Goal: Transaction & Acquisition: Purchase product/service

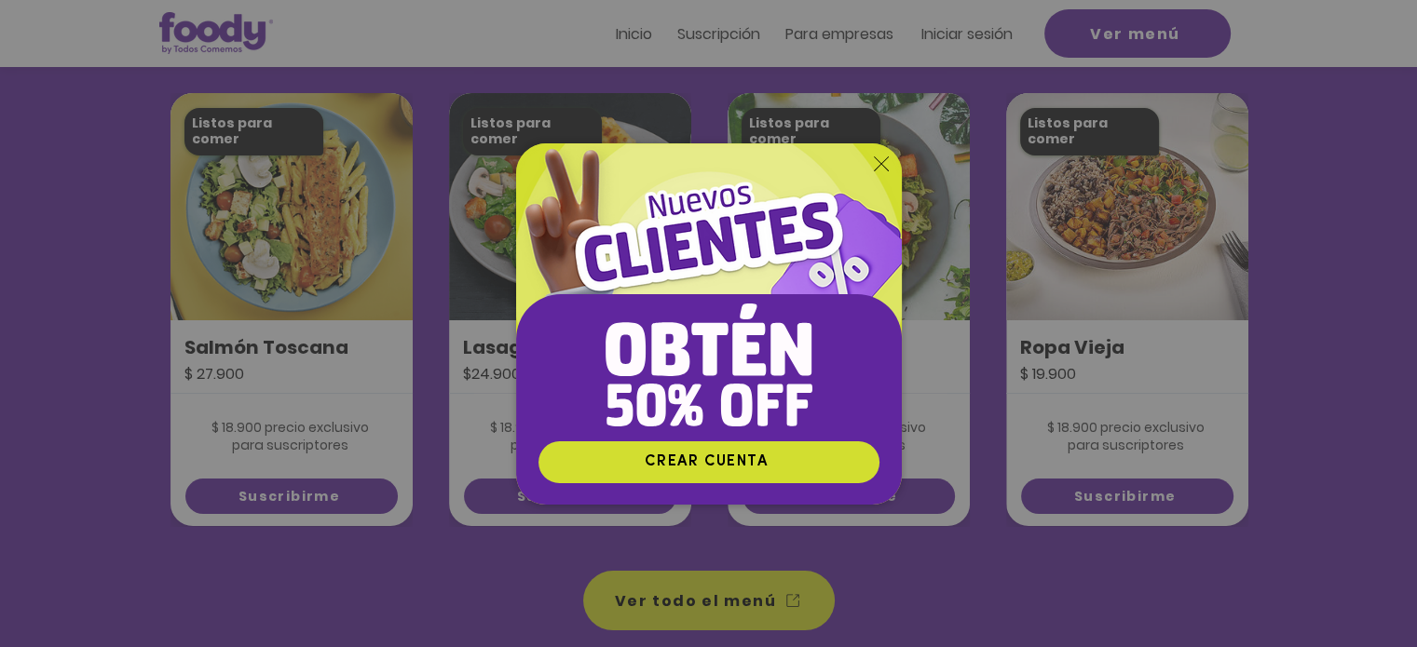
click at [884, 166] on icon "Volver al sitio" at bounding box center [881, 164] width 15 height 15
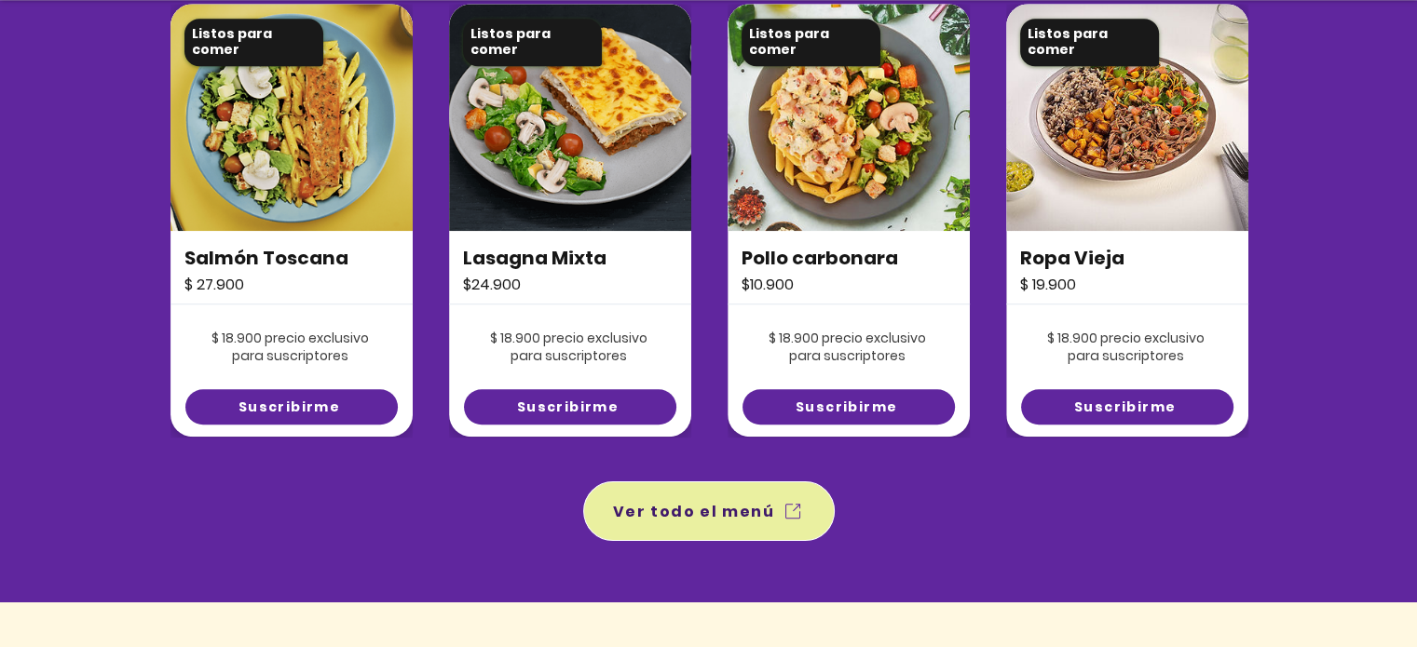
scroll to position [1397, 0]
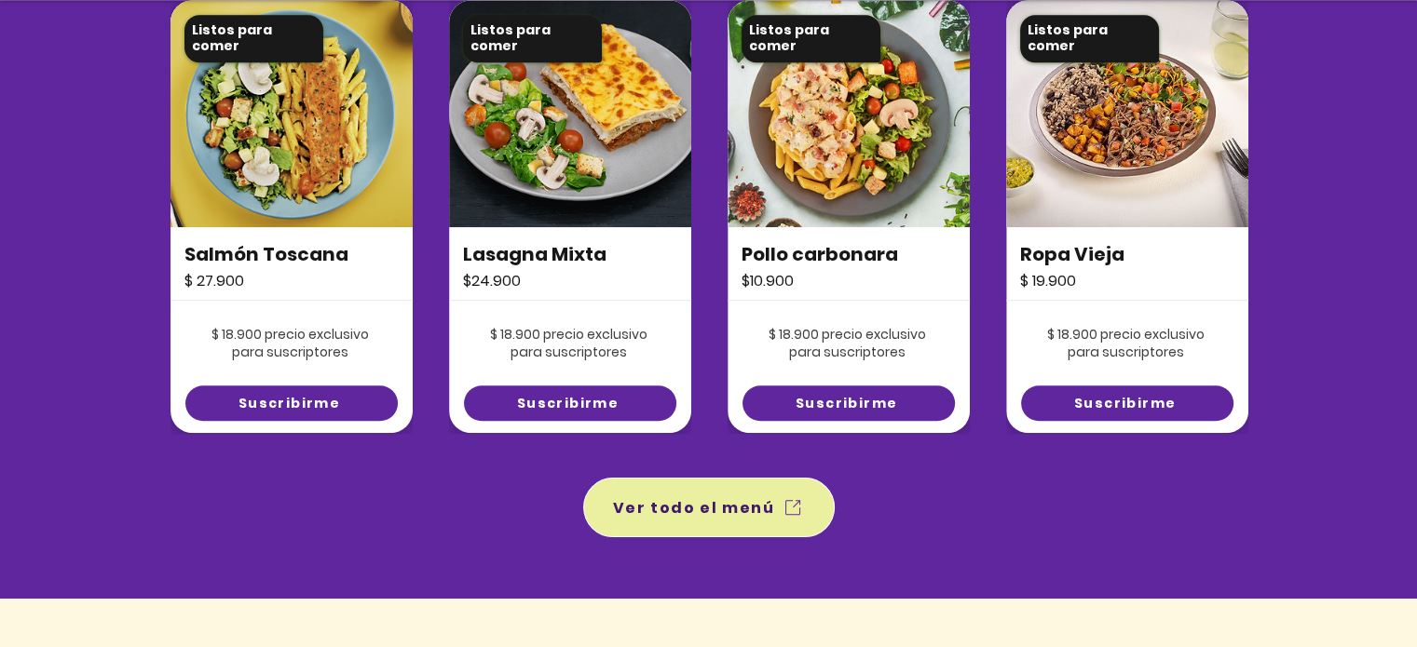
click at [759, 494] on span "Ver todo el menú" at bounding box center [709, 508] width 244 height 52
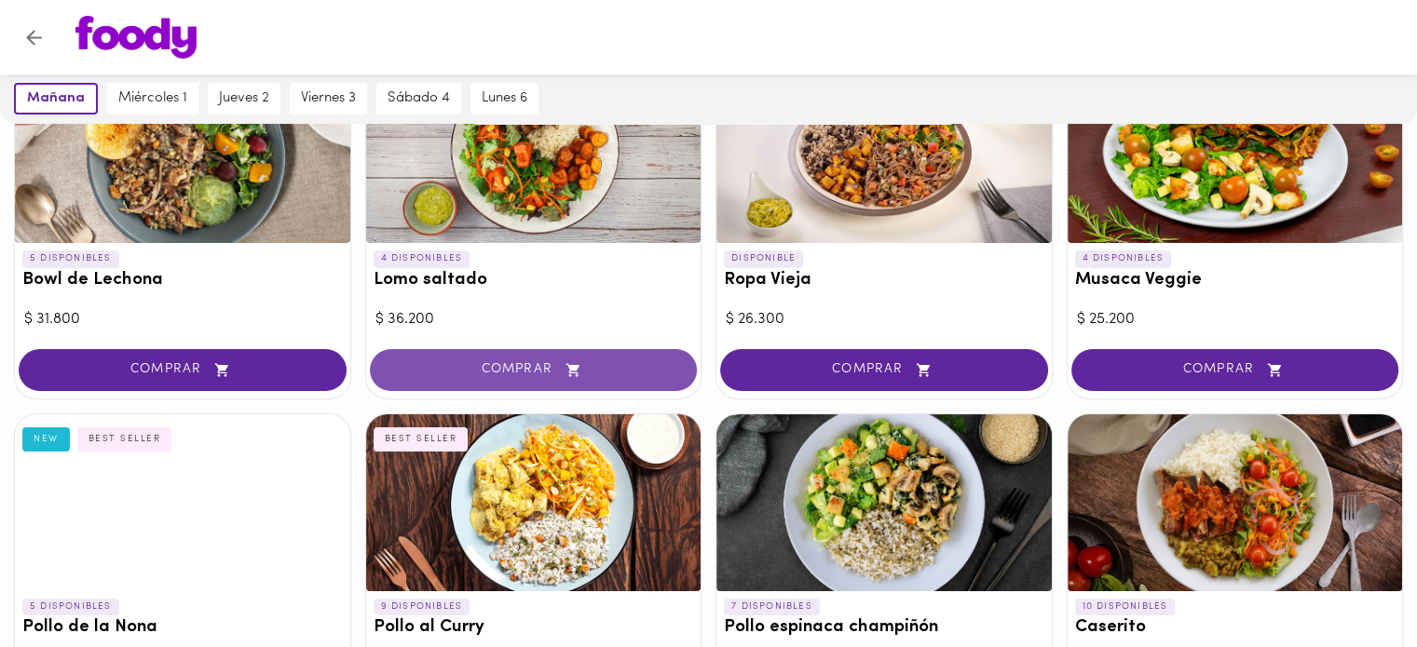
scroll to position [373, 0]
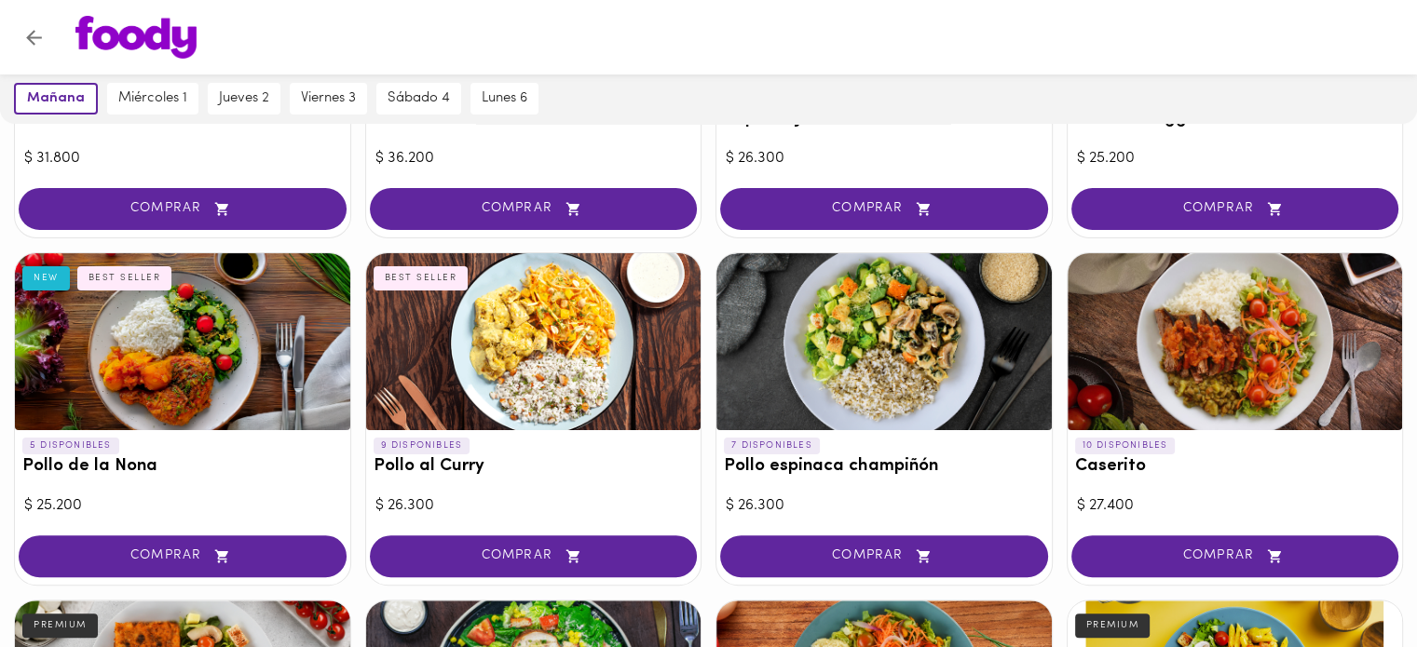
click at [917, 328] on div at bounding box center [883, 341] width 335 height 177
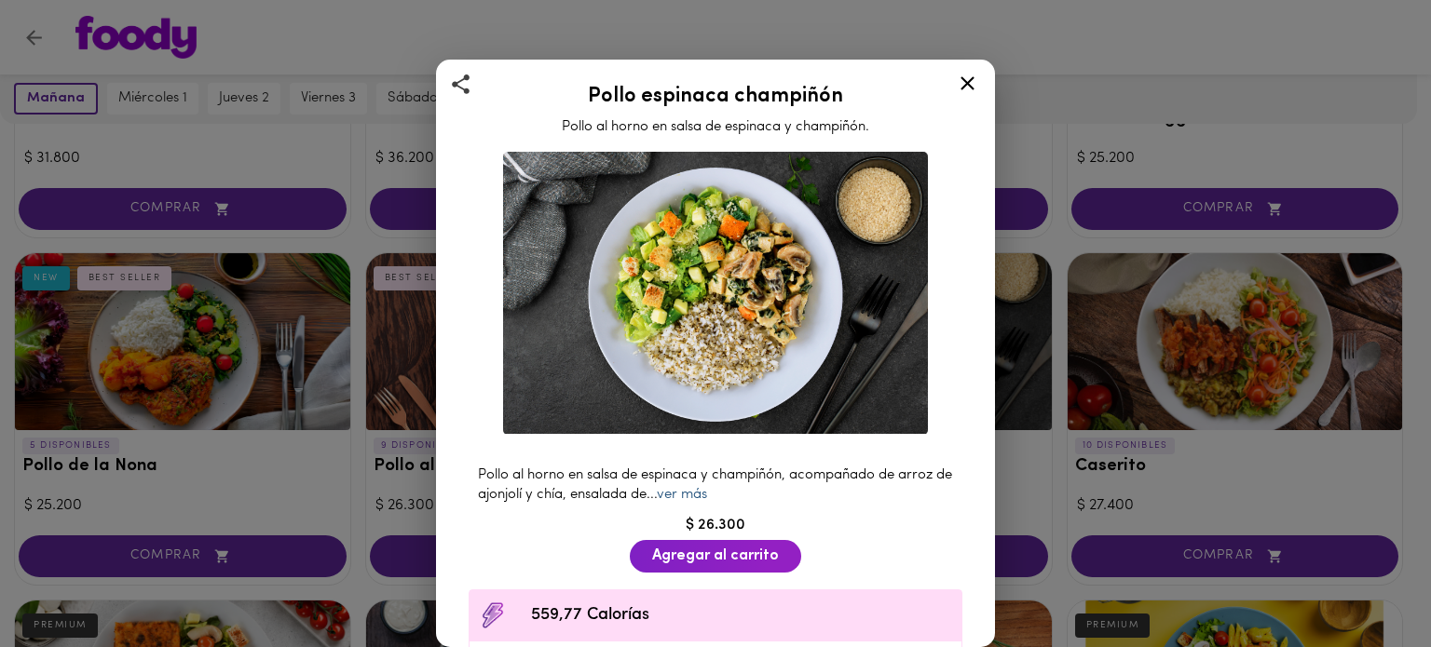
click at [703, 492] on link "ver más" at bounding box center [682, 495] width 50 height 14
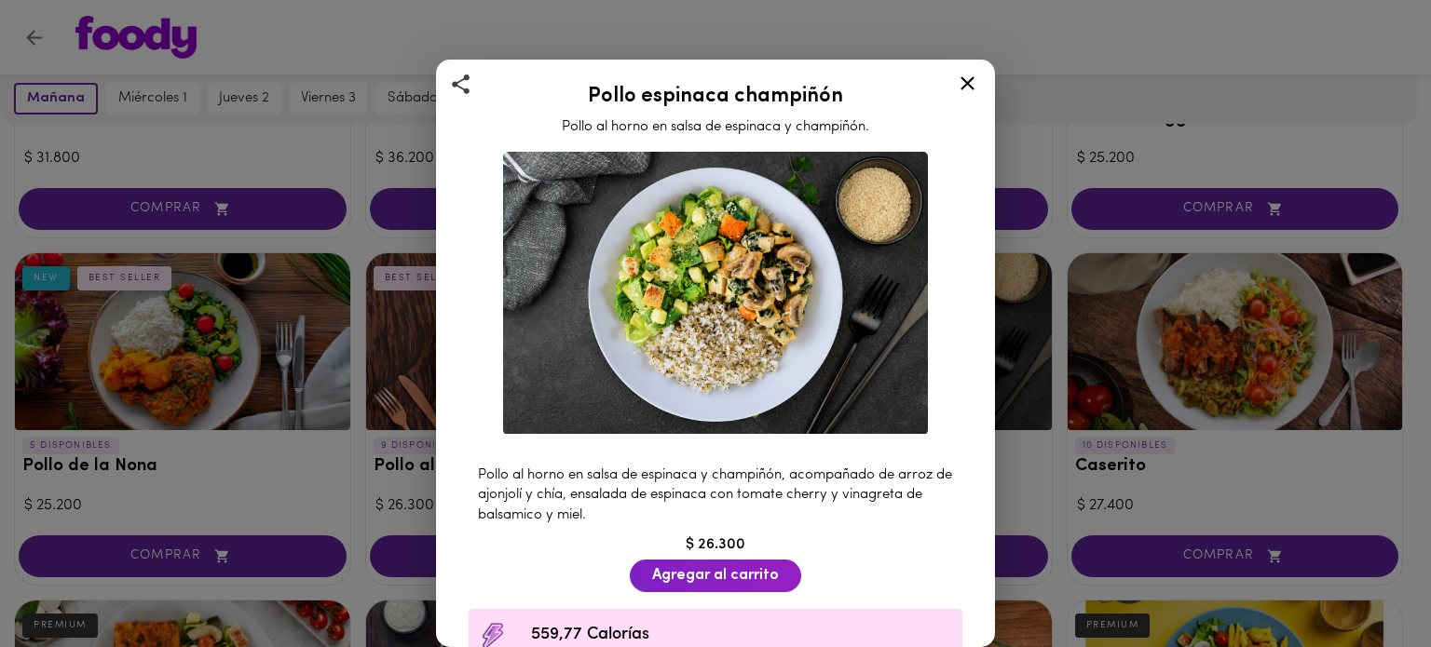
click at [962, 83] on icon at bounding box center [967, 83] width 23 height 23
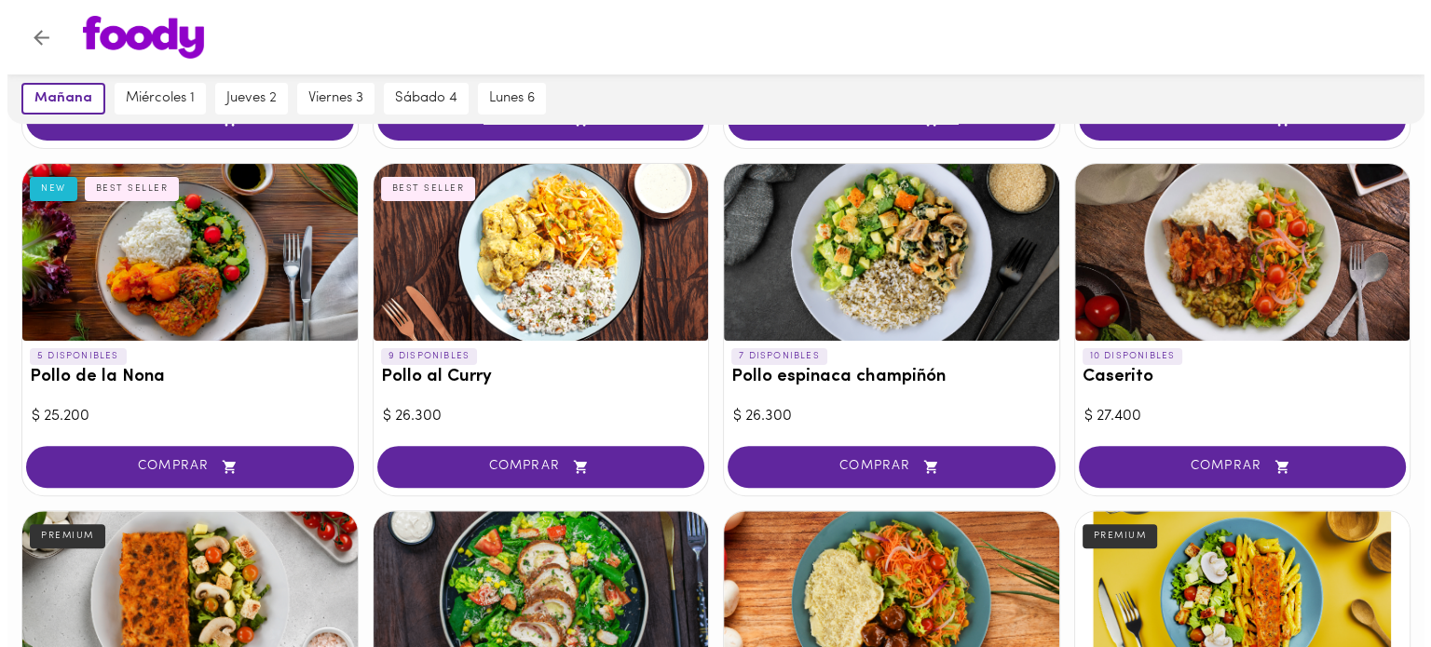
scroll to position [466, 0]
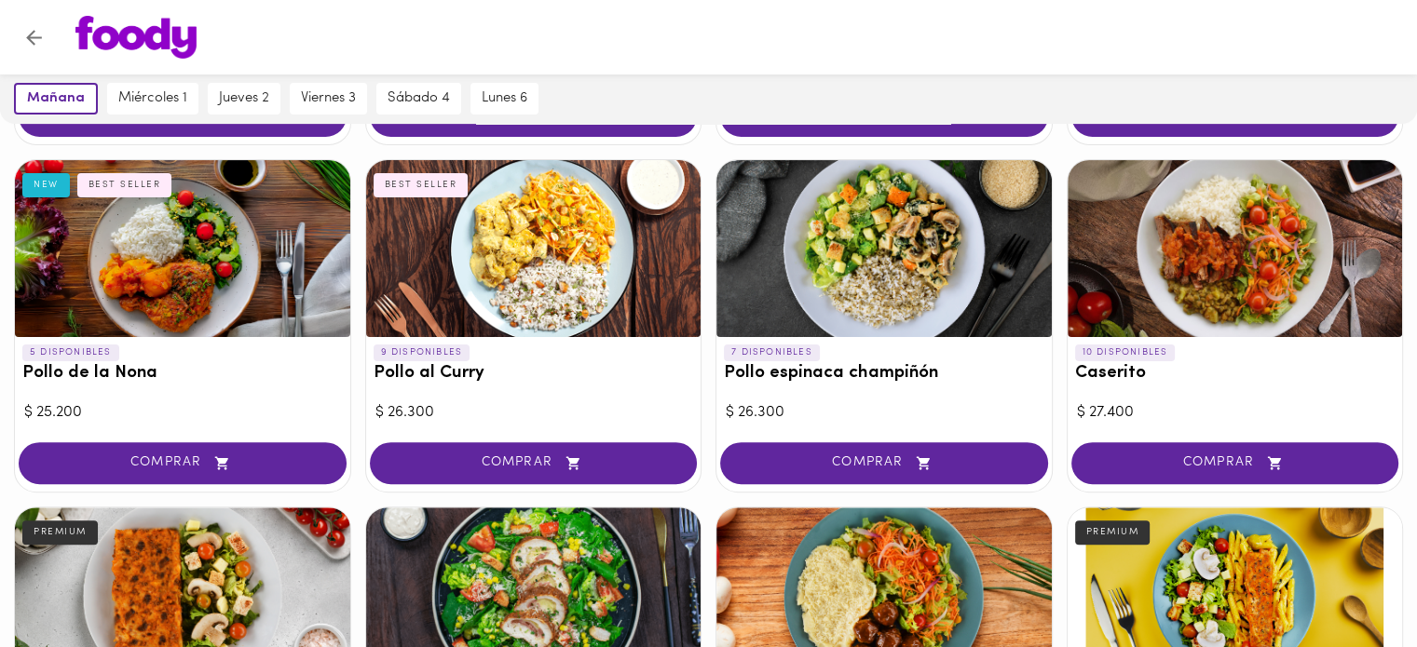
click at [589, 294] on div at bounding box center [533, 248] width 335 height 177
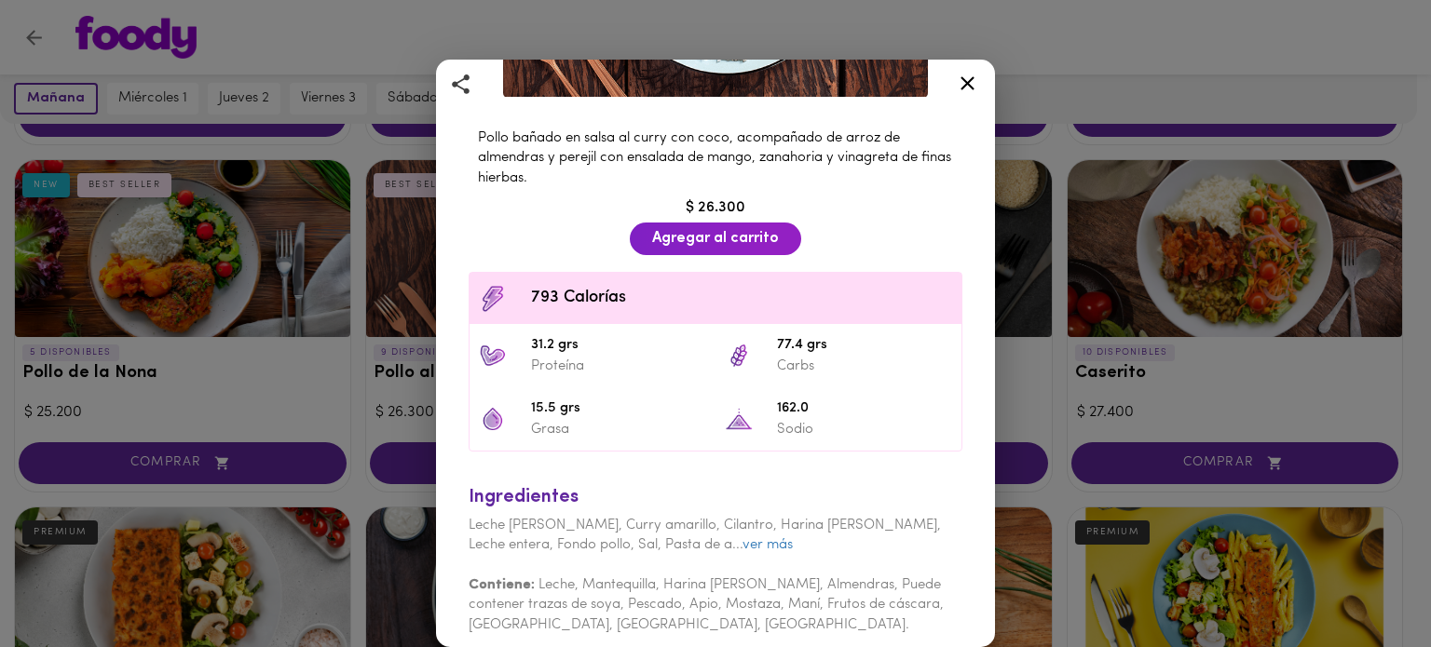
scroll to position [342, 0]
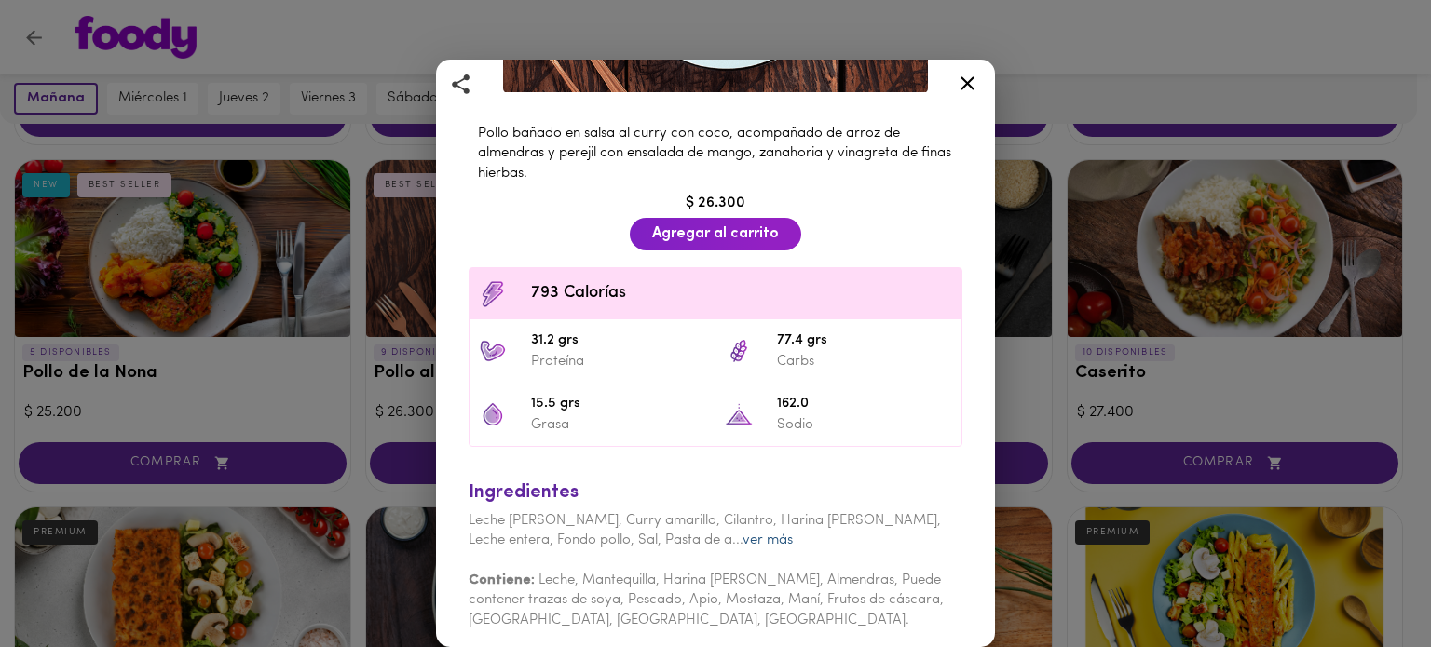
click at [743, 534] on link "ver más" at bounding box center [768, 541] width 50 height 14
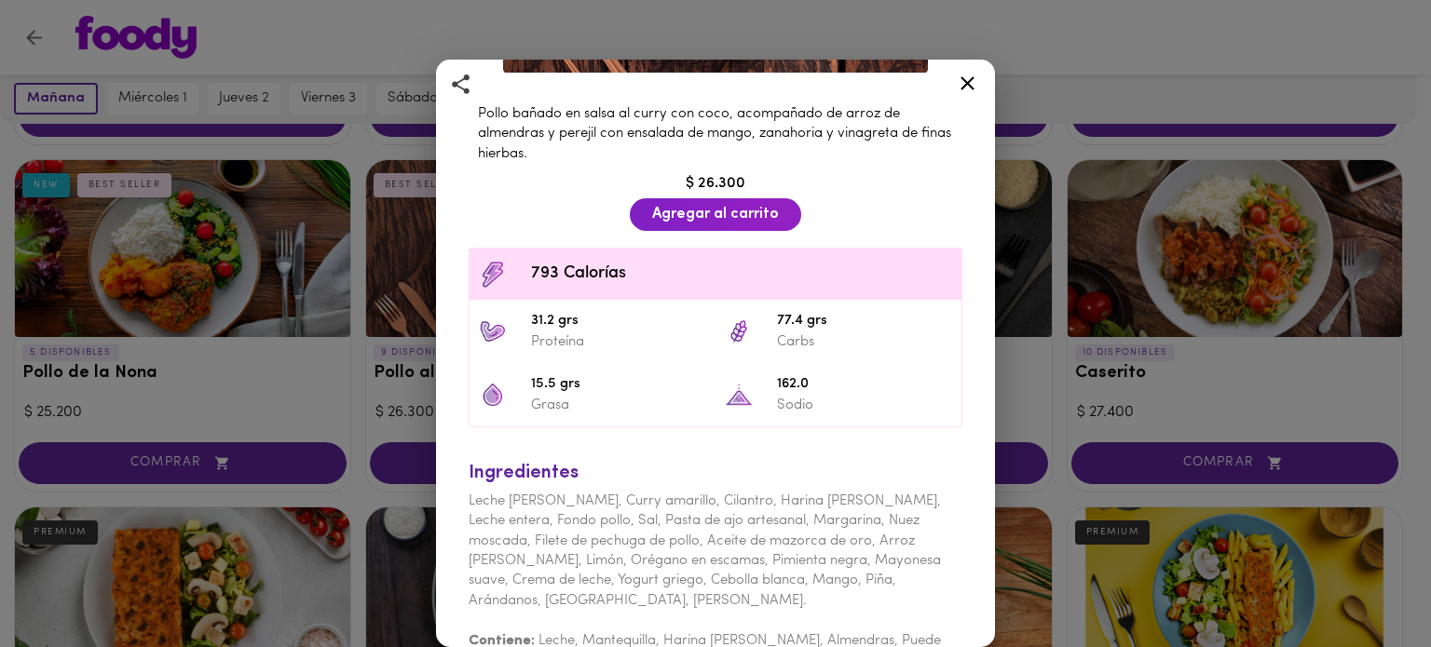
scroll to position [421, 0]
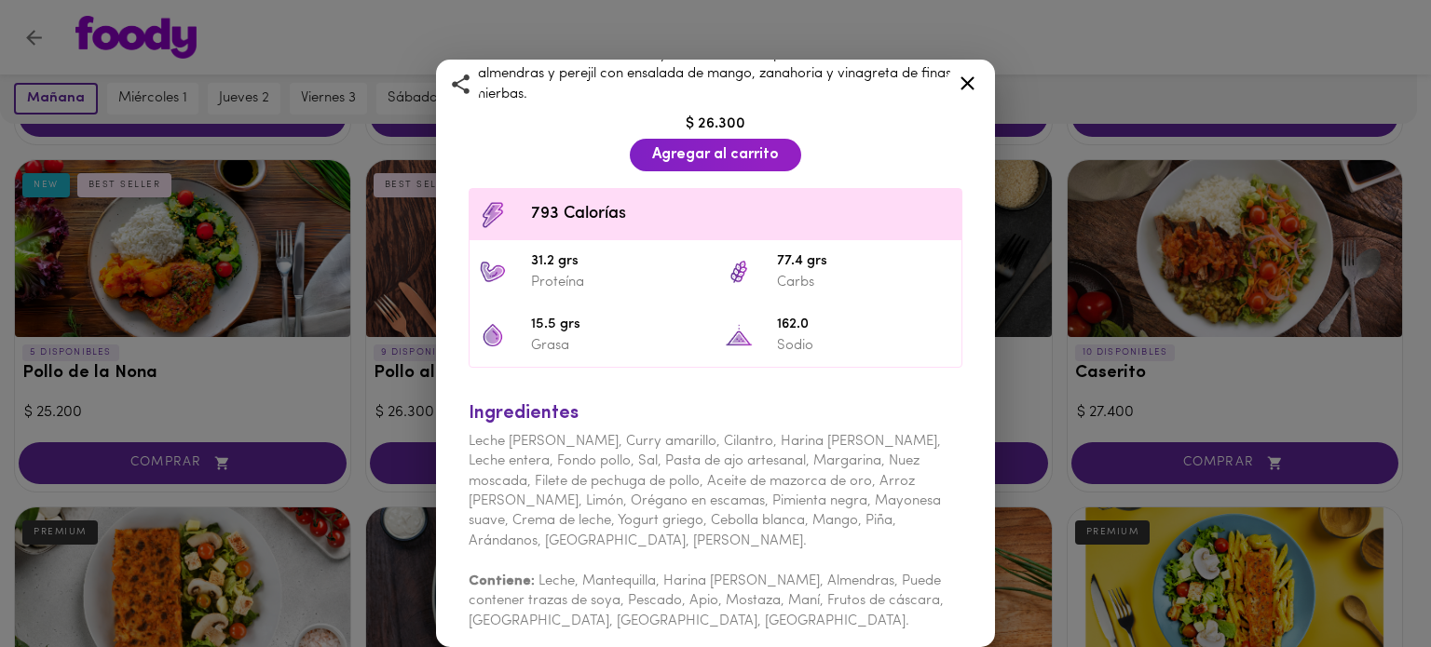
click at [969, 83] on icon at bounding box center [968, 83] width 14 height 14
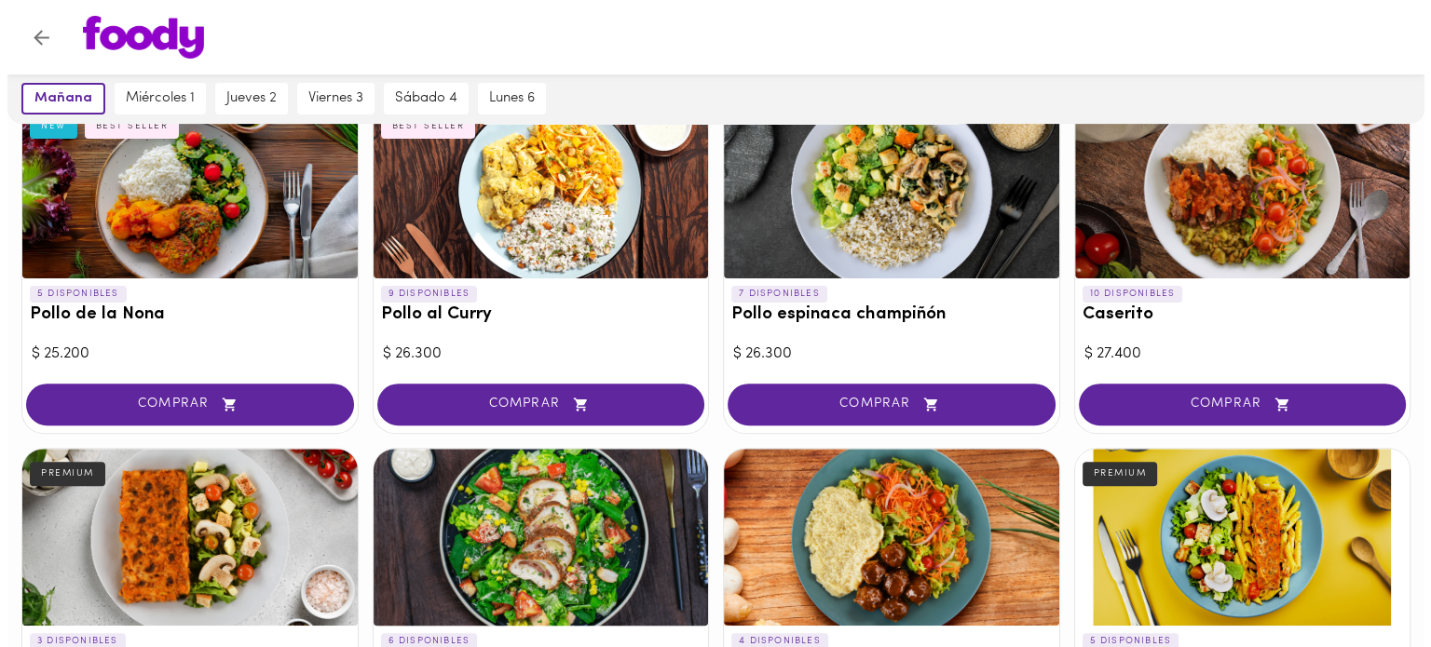
scroll to position [466, 0]
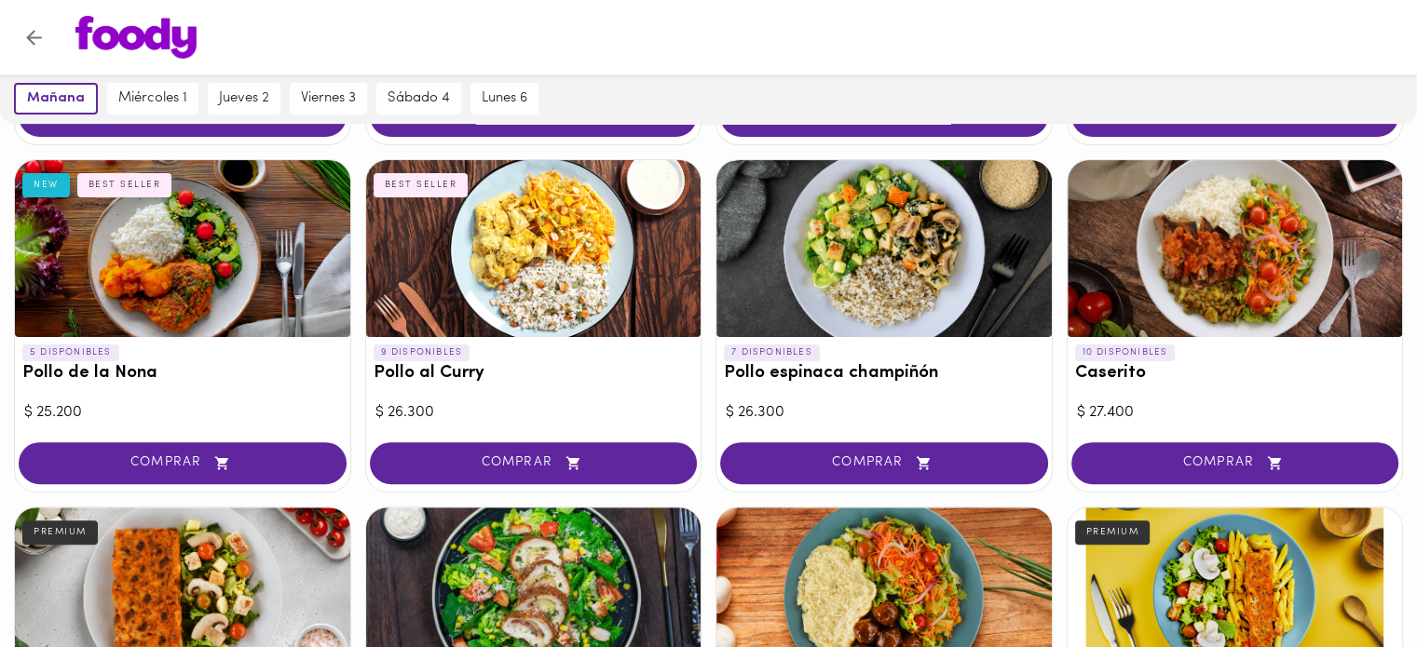
click at [220, 249] on div at bounding box center [182, 248] width 335 height 177
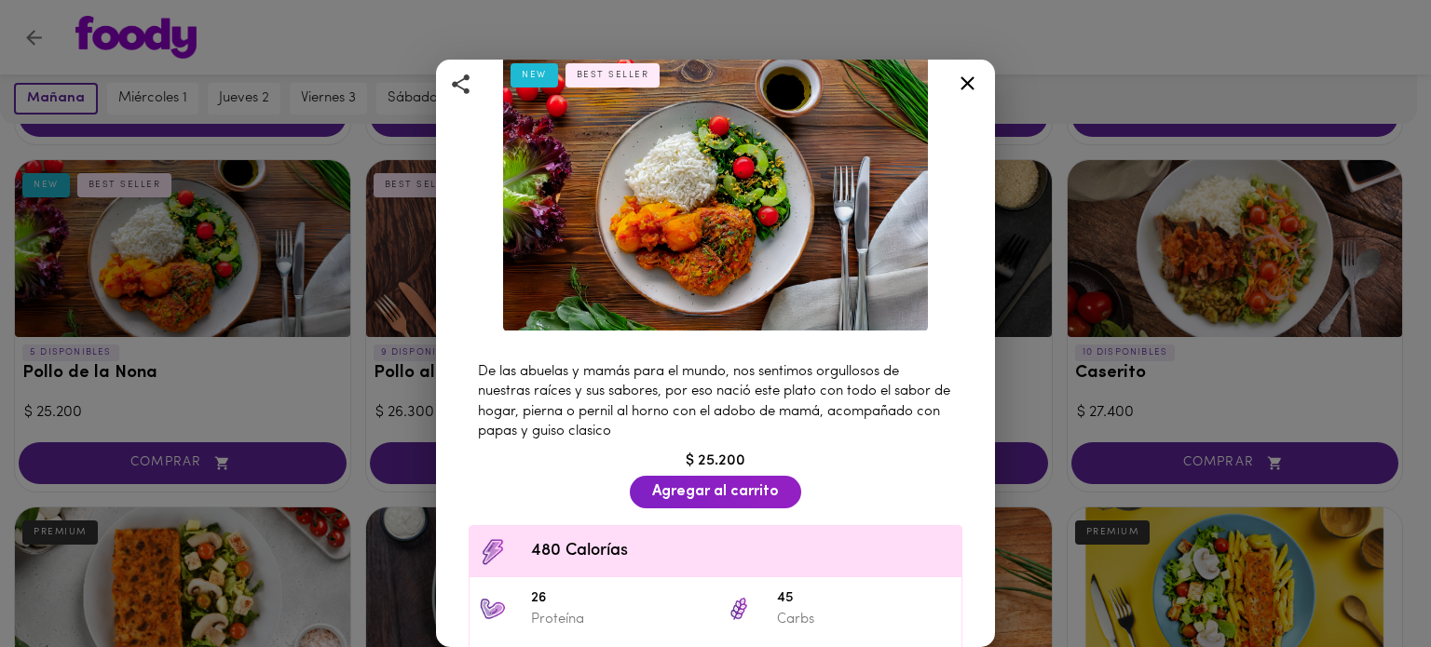
scroll to position [29, 0]
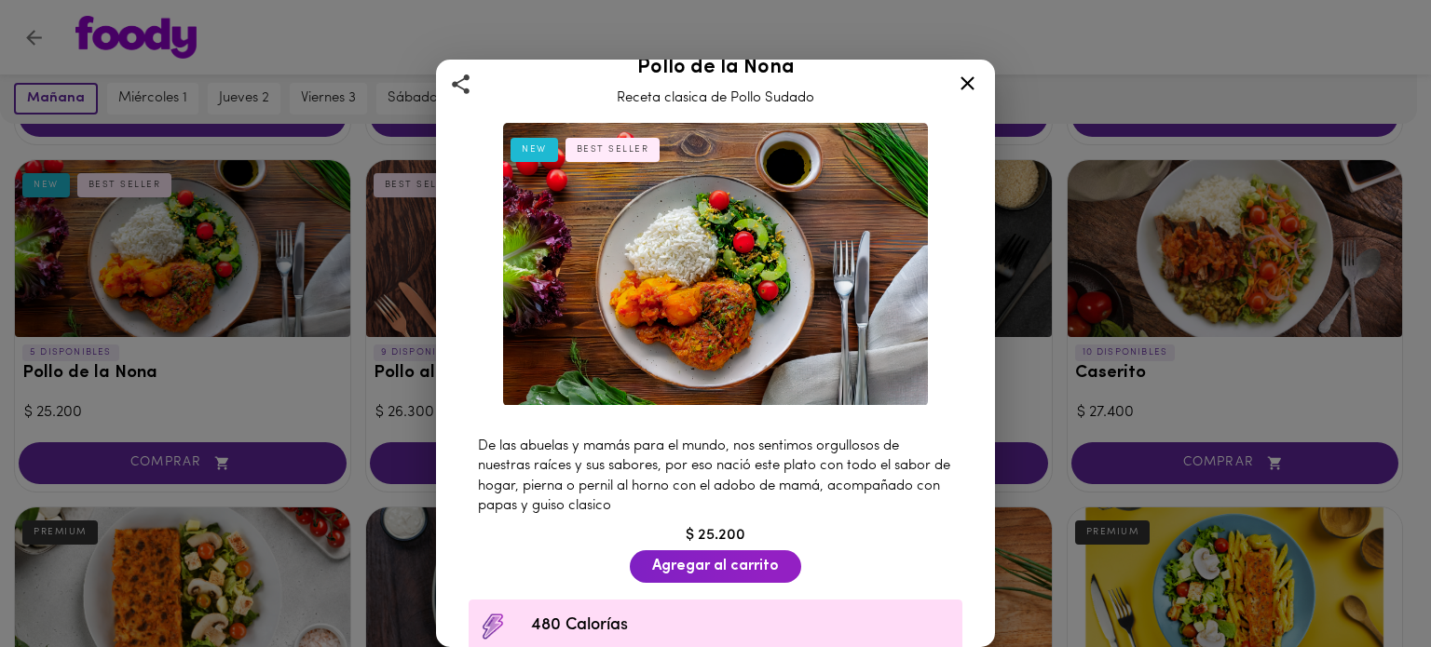
click at [973, 80] on icon at bounding box center [967, 83] width 23 height 23
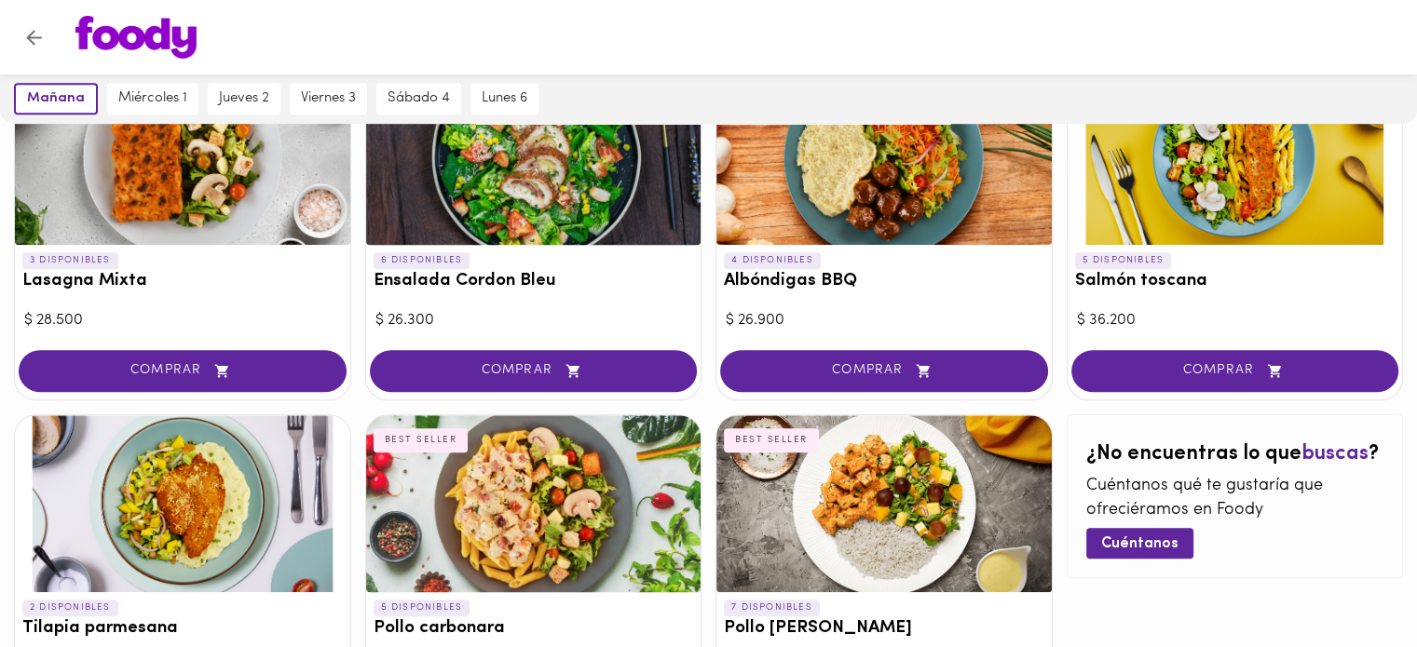
scroll to position [552, 0]
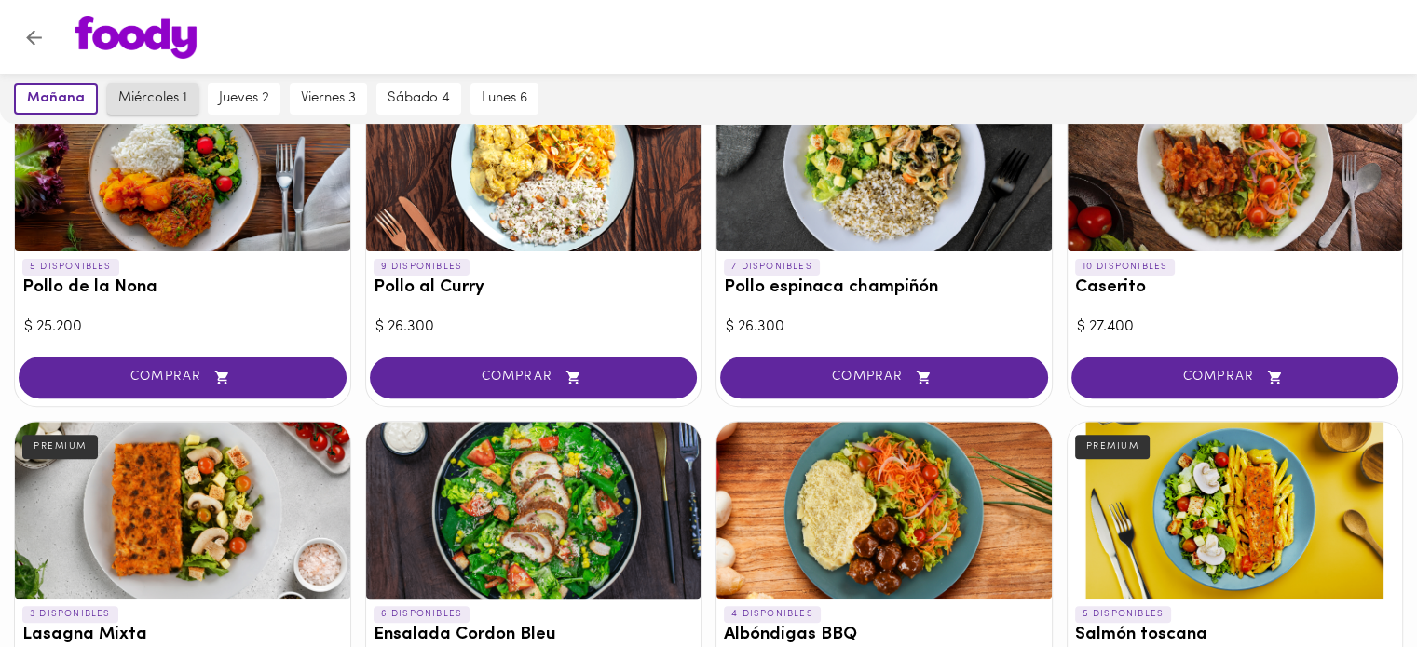
click at [110, 94] on button "miércoles 1" at bounding box center [152, 99] width 91 height 32
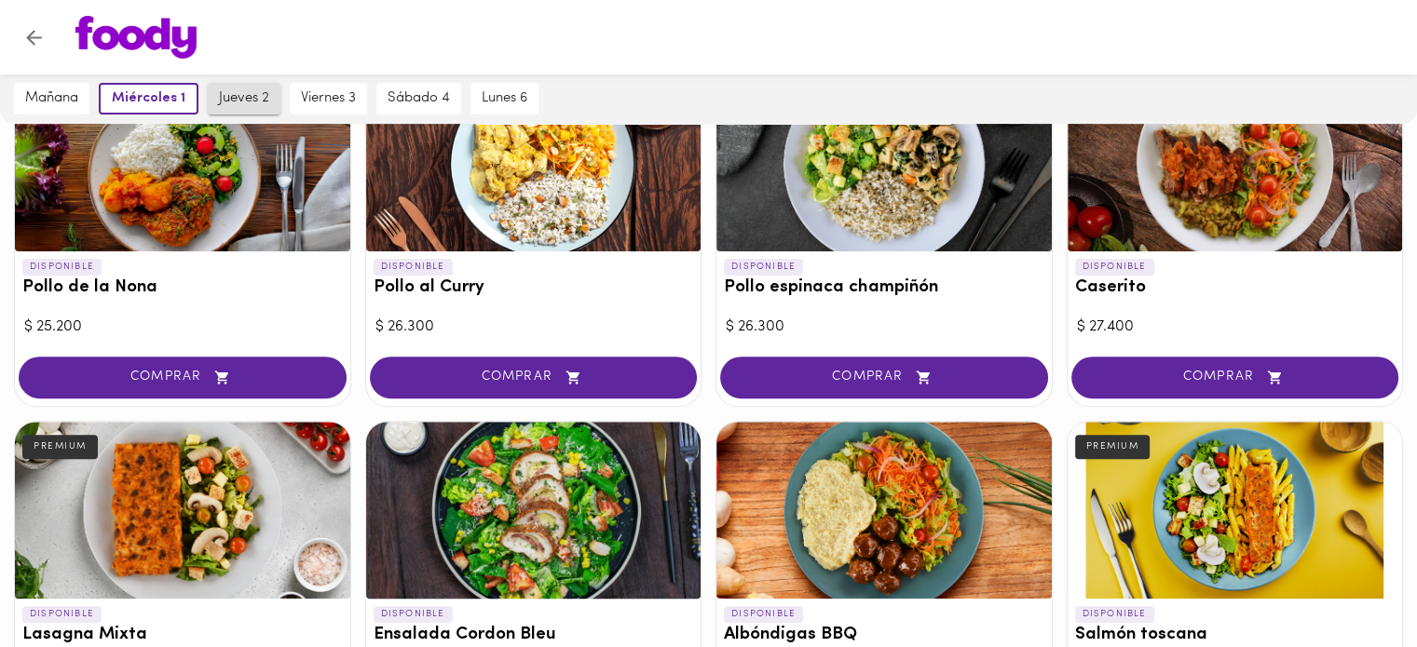
click at [246, 94] on span "jueves 2" at bounding box center [244, 98] width 50 height 17
click at [301, 93] on span "viernes 3" at bounding box center [328, 98] width 55 height 17
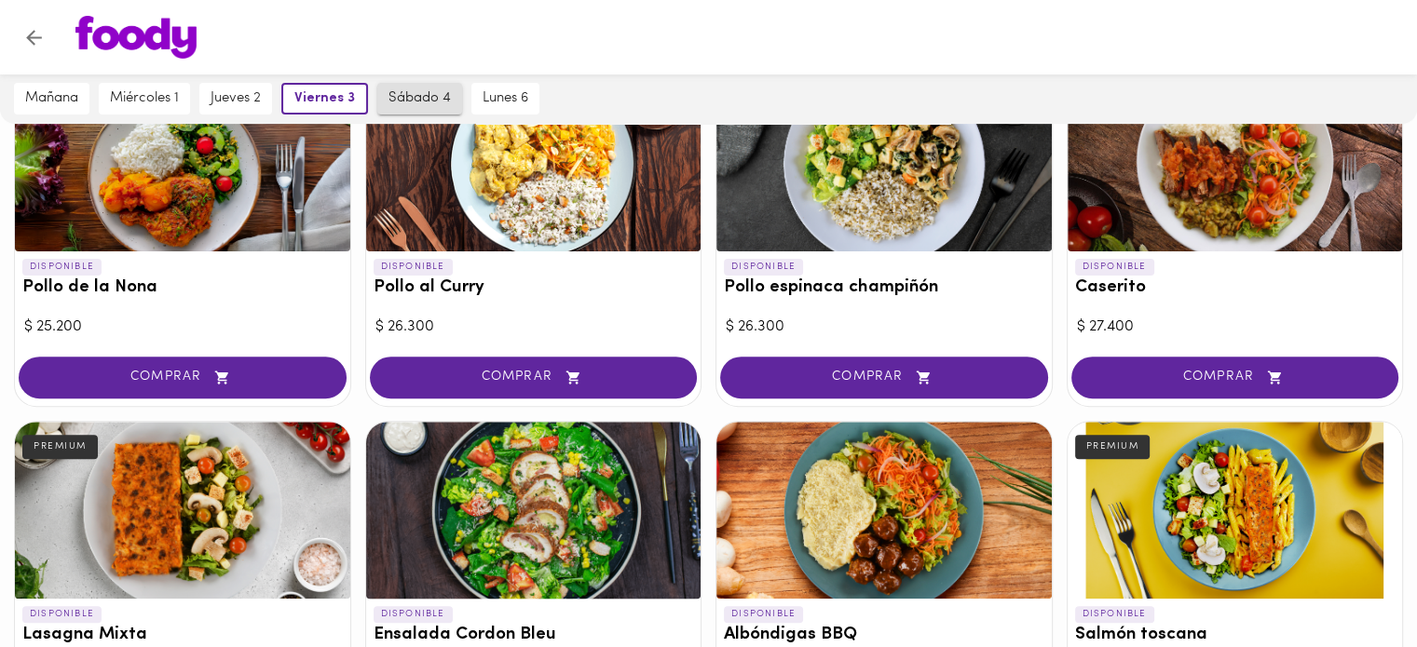
click at [452, 98] on button "sábado 4" at bounding box center [419, 99] width 85 height 32
drag, startPoint x: 510, startPoint y: 100, endPoint x: 198, endPoint y: 107, distance: 312.2
click at [510, 102] on span "lunes 6" at bounding box center [503, 98] width 46 height 17
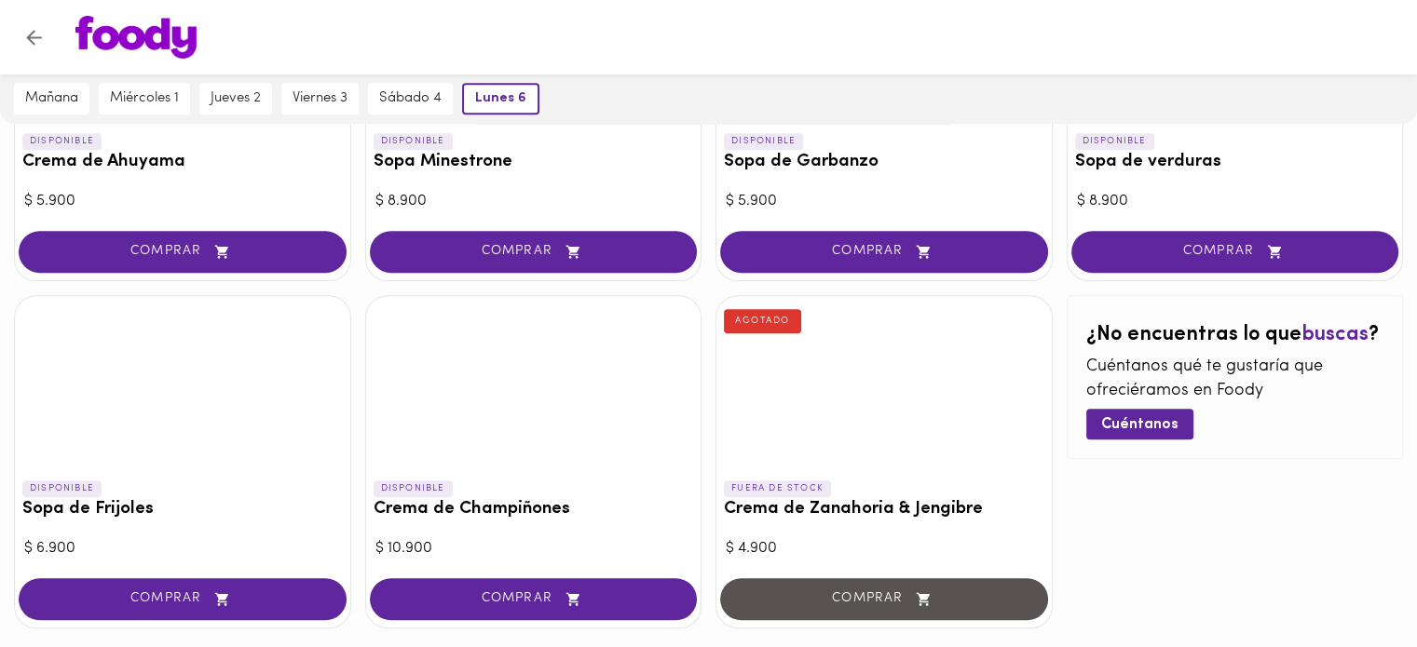
scroll to position [1184, 0]
